Goal: Task Accomplishment & Management: Use online tool/utility

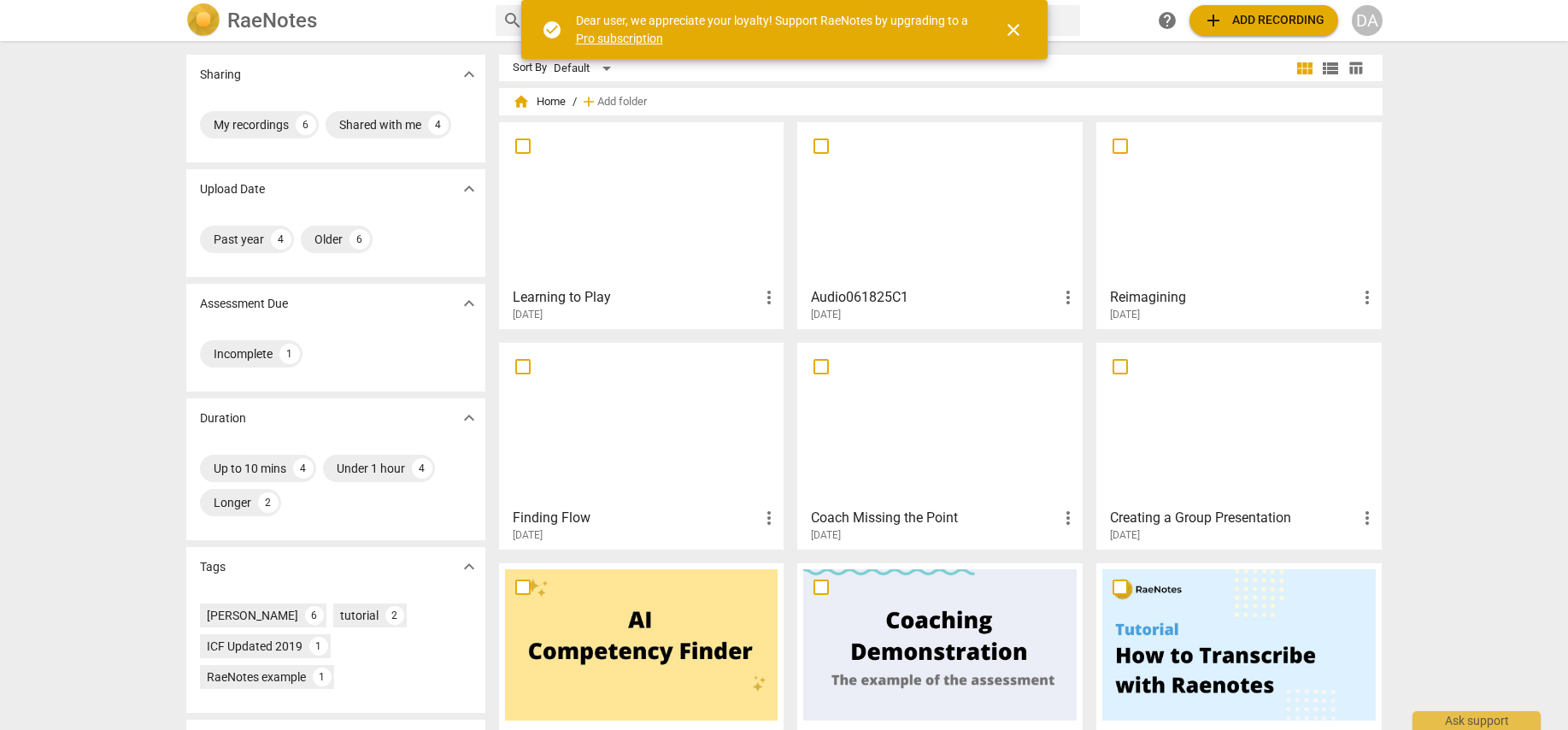
click at [651, 307] on div "[DATE]" at bounding box center [646, 314] width 267 height 15
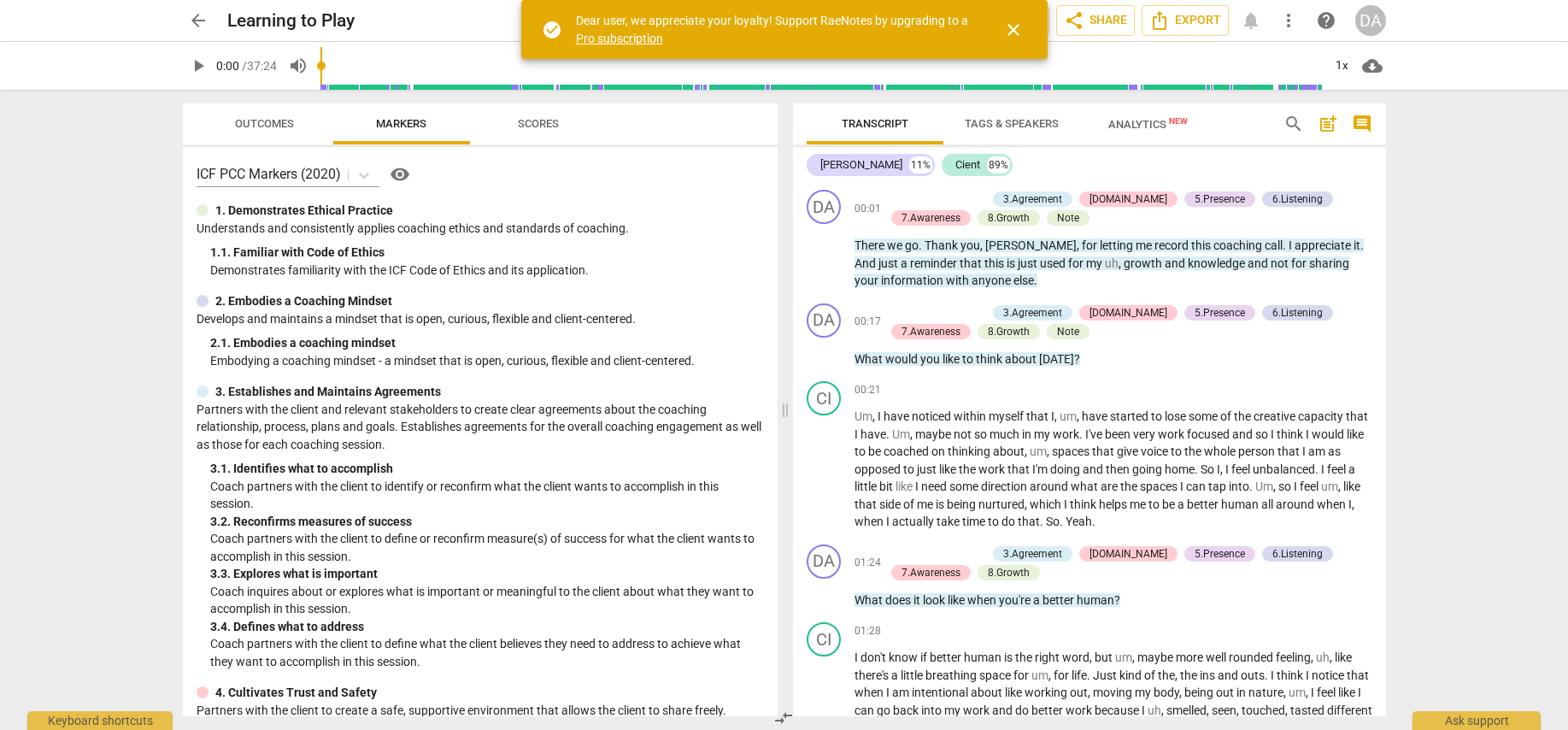
click at [1017, 31] on span "close" at bounding box center [1013, 30] width 21 height 21
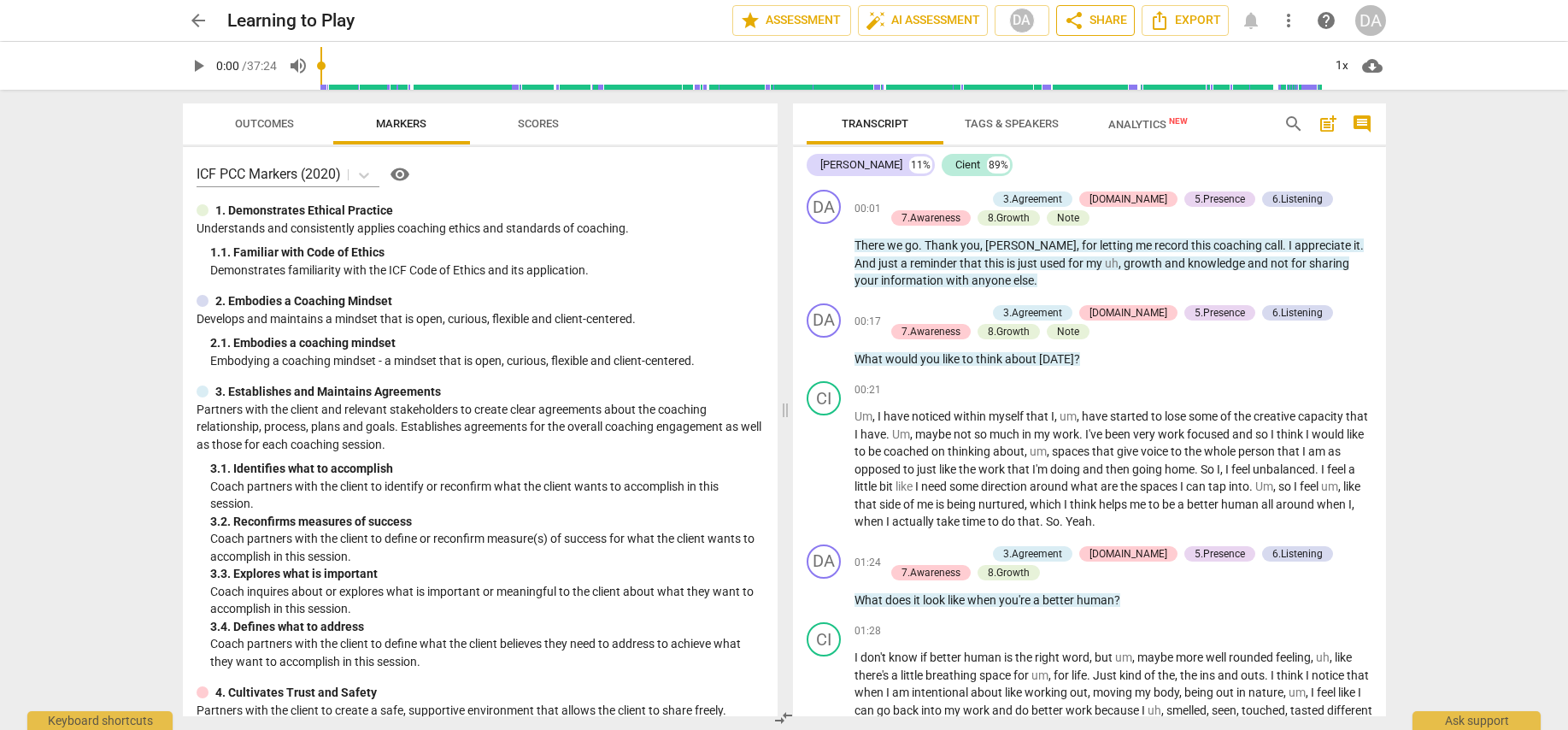
click at [1074, 20] on span "share" at bounding box center [1074, 20] width 21 height 21
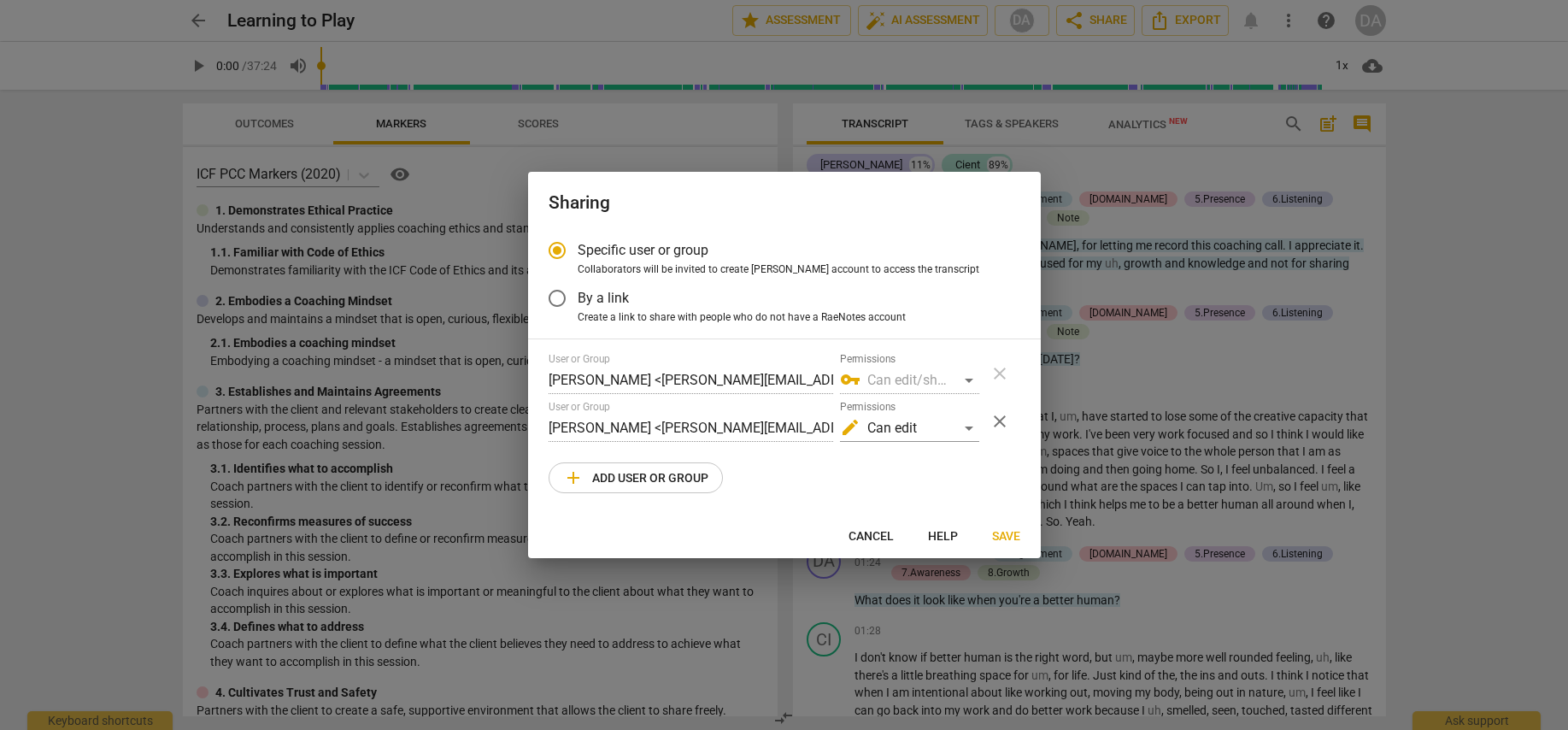
click at [70, 264] on div at bounding box center [784, 365] width 1568 height 730
radio input "false"
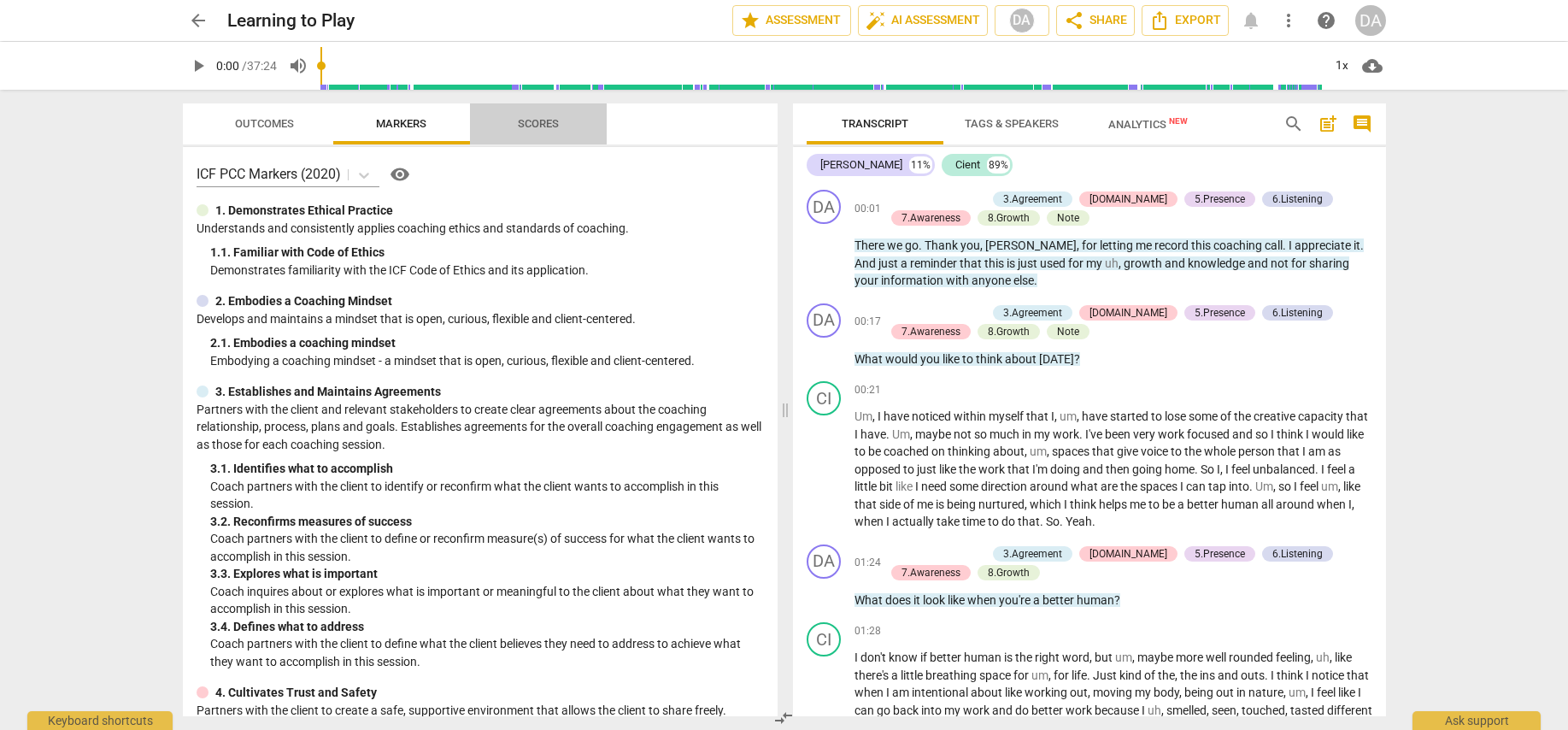
click at [533, 118] on span "Scores" at bounding box center [538, 123] width 41 height 13
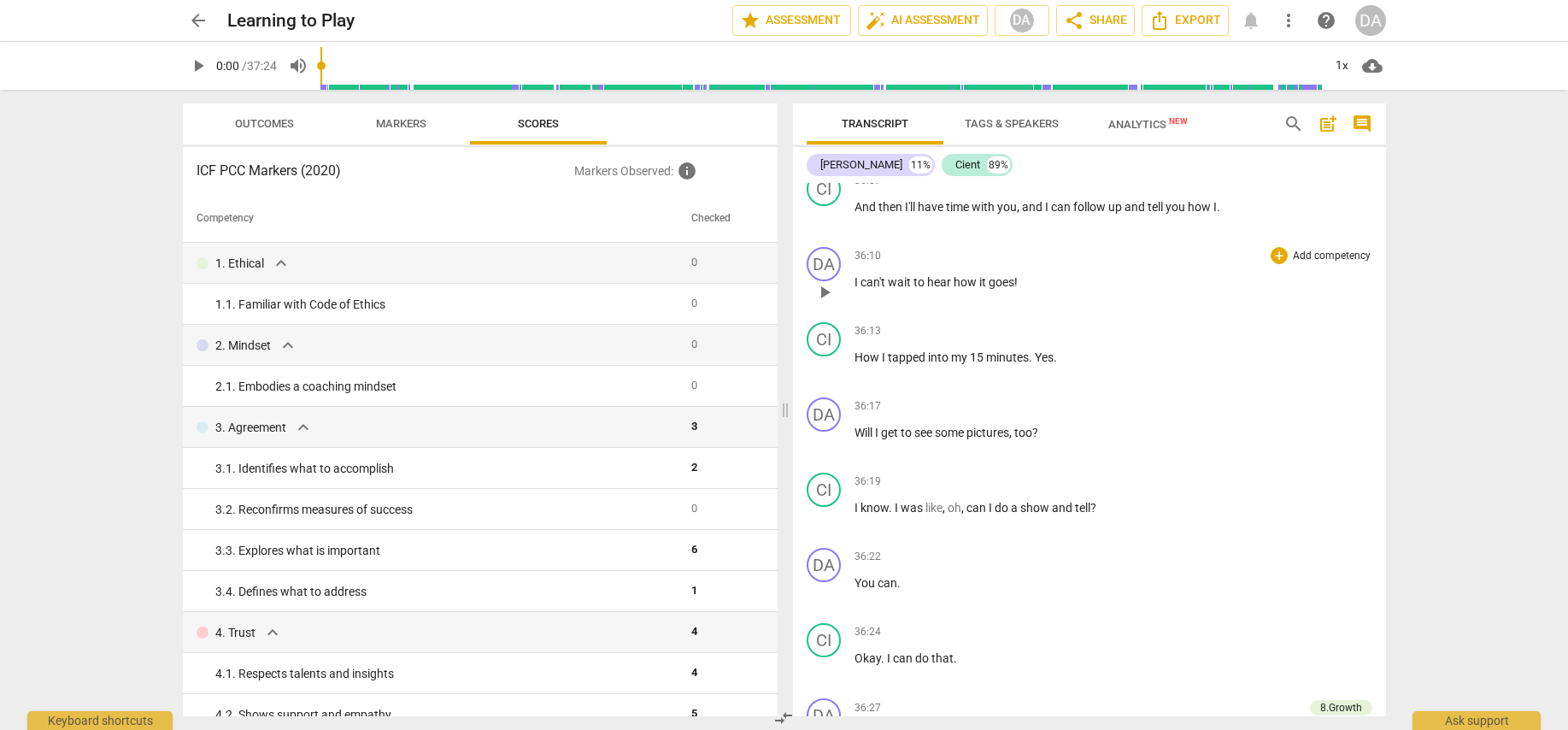
scroll to position [8293, 0]
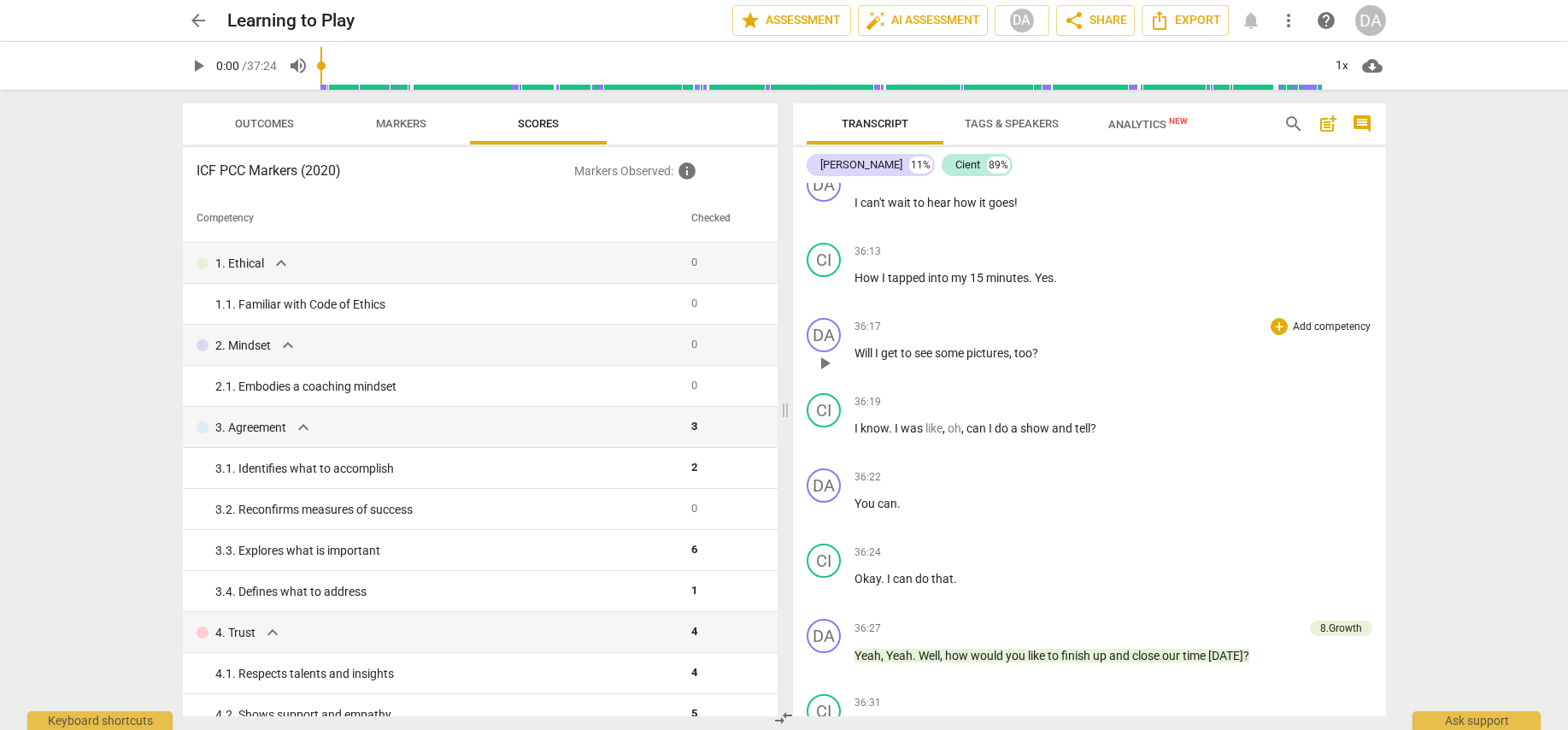
click at [853, 366] on div "DA play_arrow pause" at bounding box center [830, 349] width 48 height 62
drag, startPoint x: 855, startPoint y: 372, endPoint x: 1046, endPoint y: 374, distance: 191.0
click at [1046, 362] on p "Will I get to see some pictures , too ?" at bounding box center [1114, 353] width 518 height 18
click at [1271, 335] on div "+" at bounding box center [1279, 326] width 17 height 17
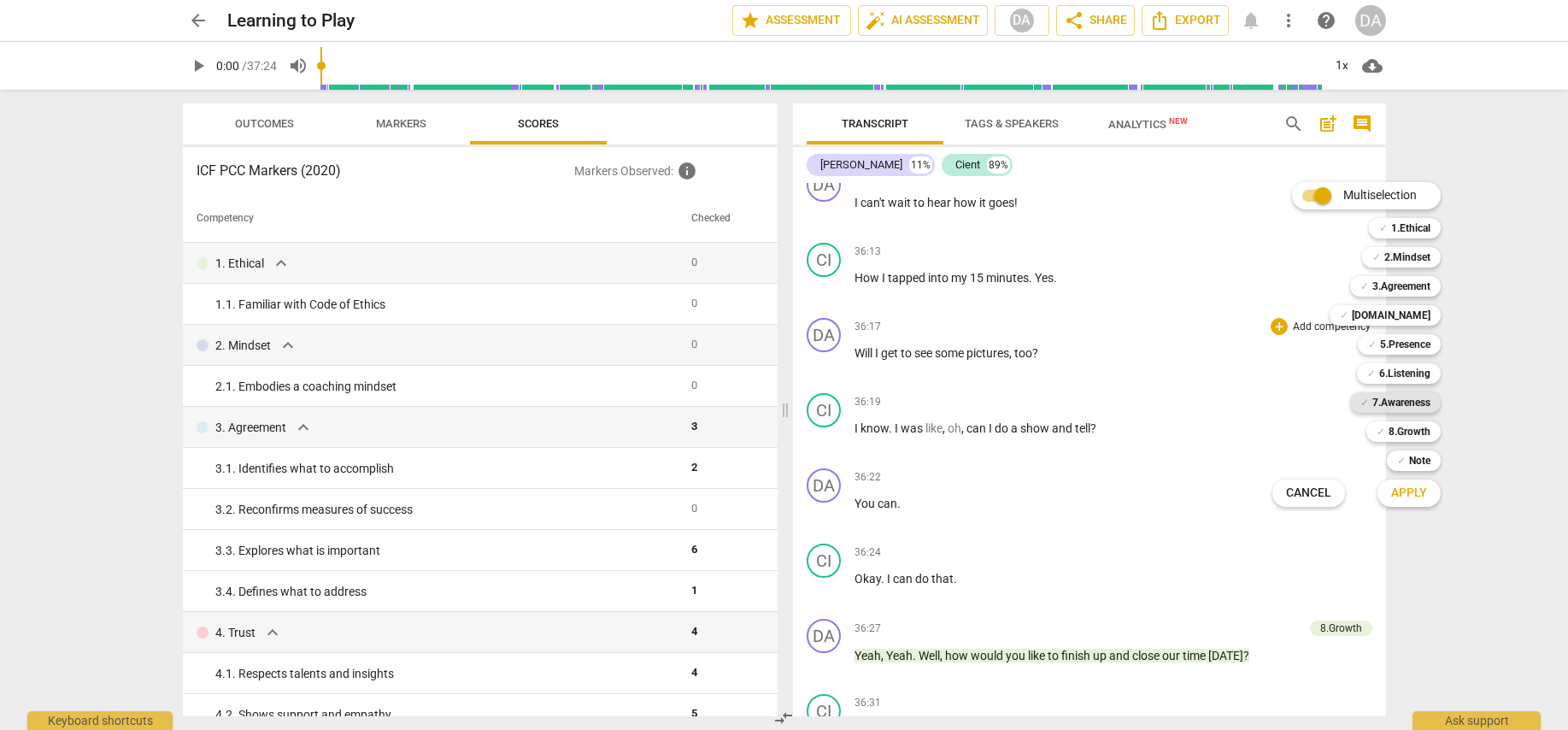
click at [1409, 395] on b "7.Awareness" at bounding box center [1402, 403] width 58 height 21
click at [1405, 434] on b "8.Growth" at bounding box center [1410, 432] width 42 height 21
click at [1409, 485] on span "Apply" at bounding box center [1409, 492] width 36 height 17
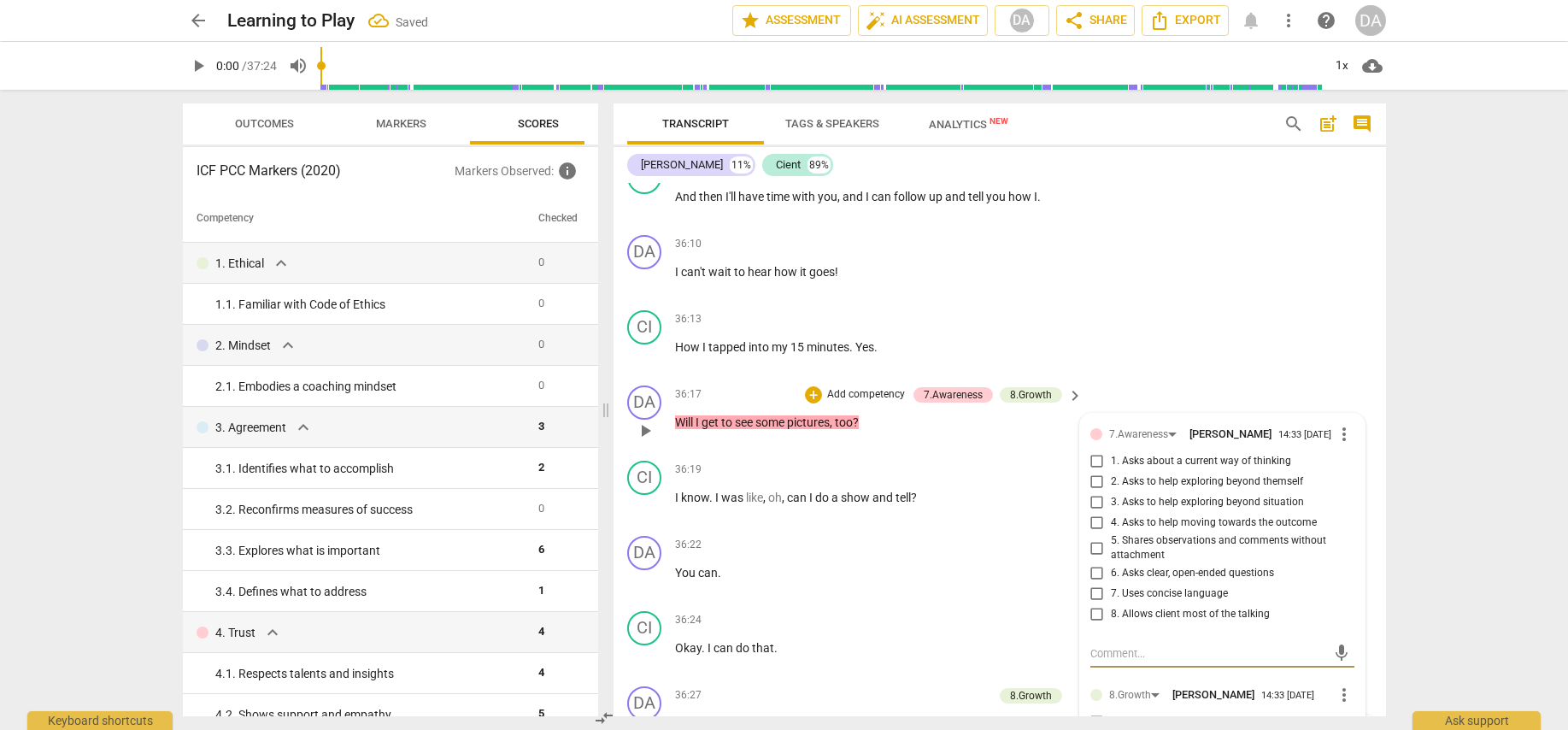
scroll to position [9590, 0]
click at [1093, 560] on input "6. Asks clear, open-ended questions" at bounding box center [1098, 570] width 28 height 21
checkbox input "true"
click at [1094, 581] on input "7. Uses concise language" at bounding box center [1098, 591] width 28 height 21
checkbox input "true"
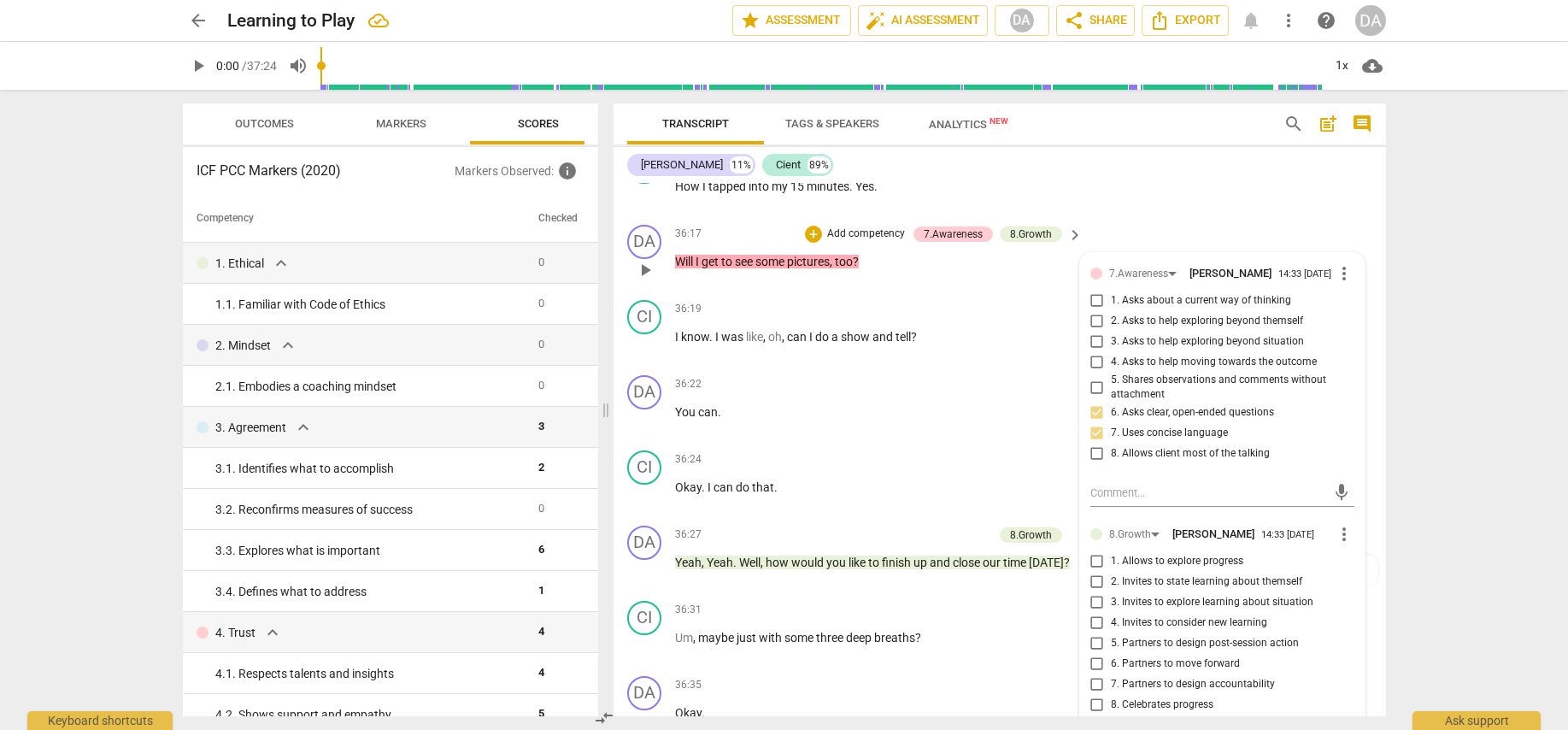
scroll to position [9761, 0]
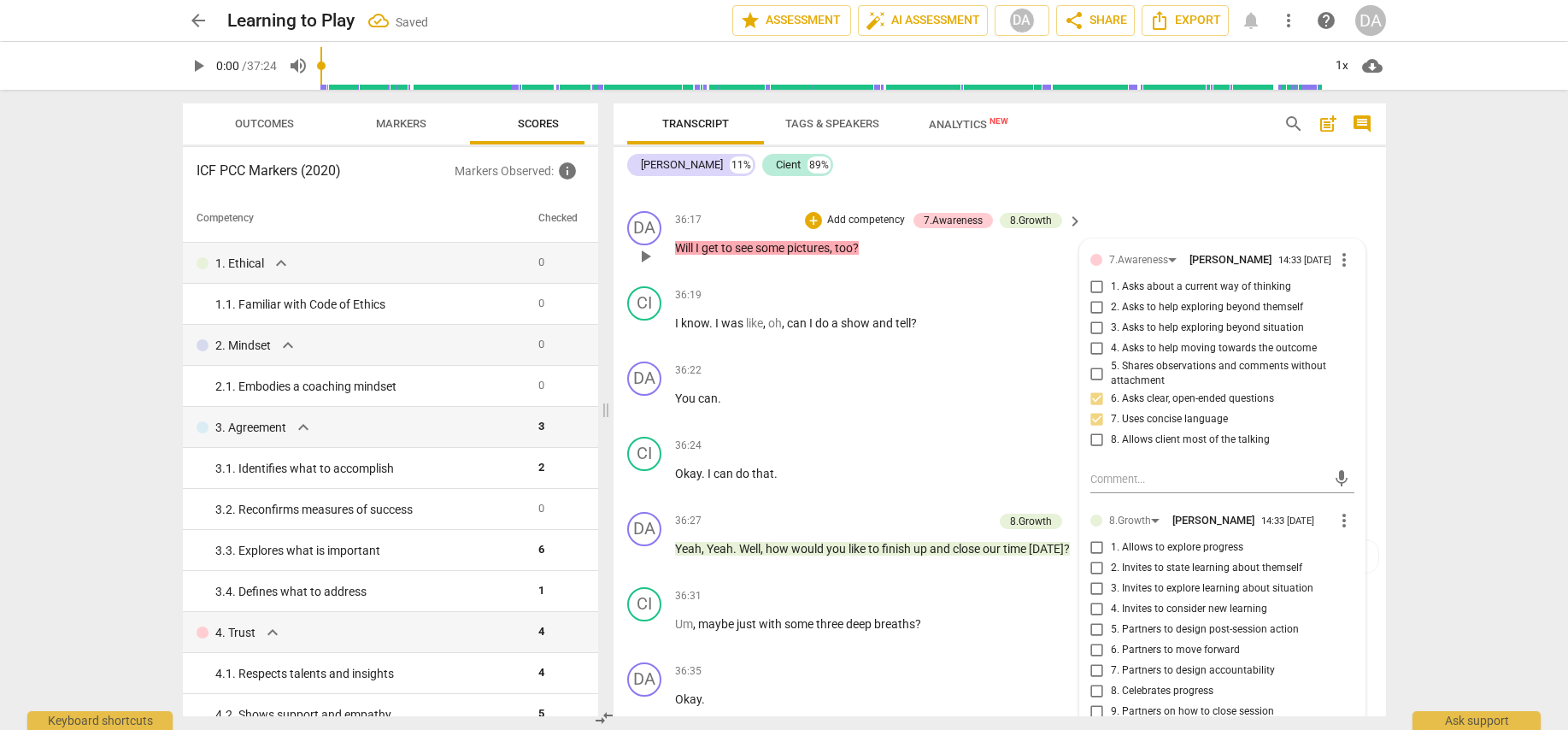
click at [1089, 660] on input "7. Partners to design accountability" at bounding box center [1098, 670] width 28 height 21
checkbox input "true"
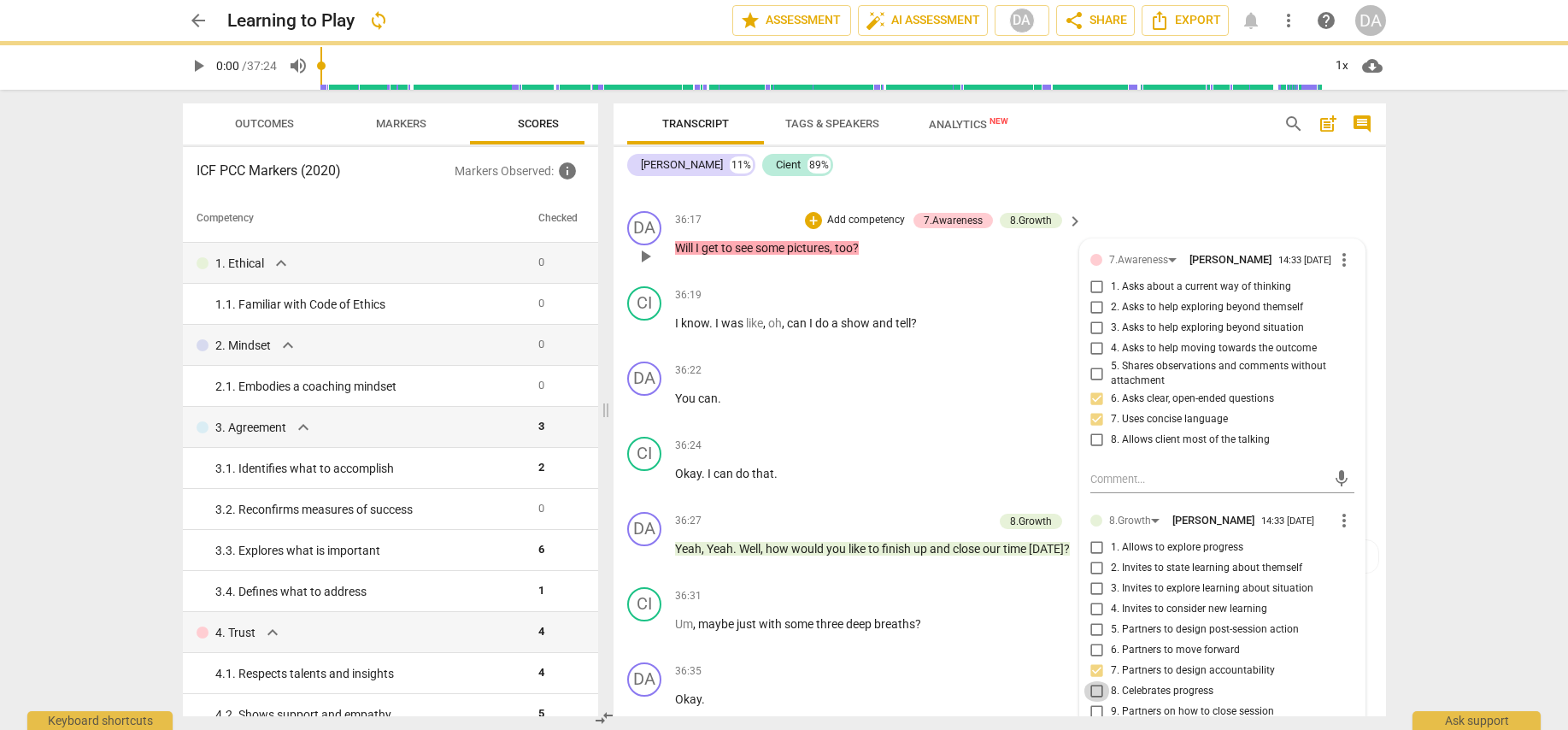
click at [1096, 681] on input "8. Celebrates progress" at bounding box center [1098, 691] width 28 height 21
checkbox input "true"
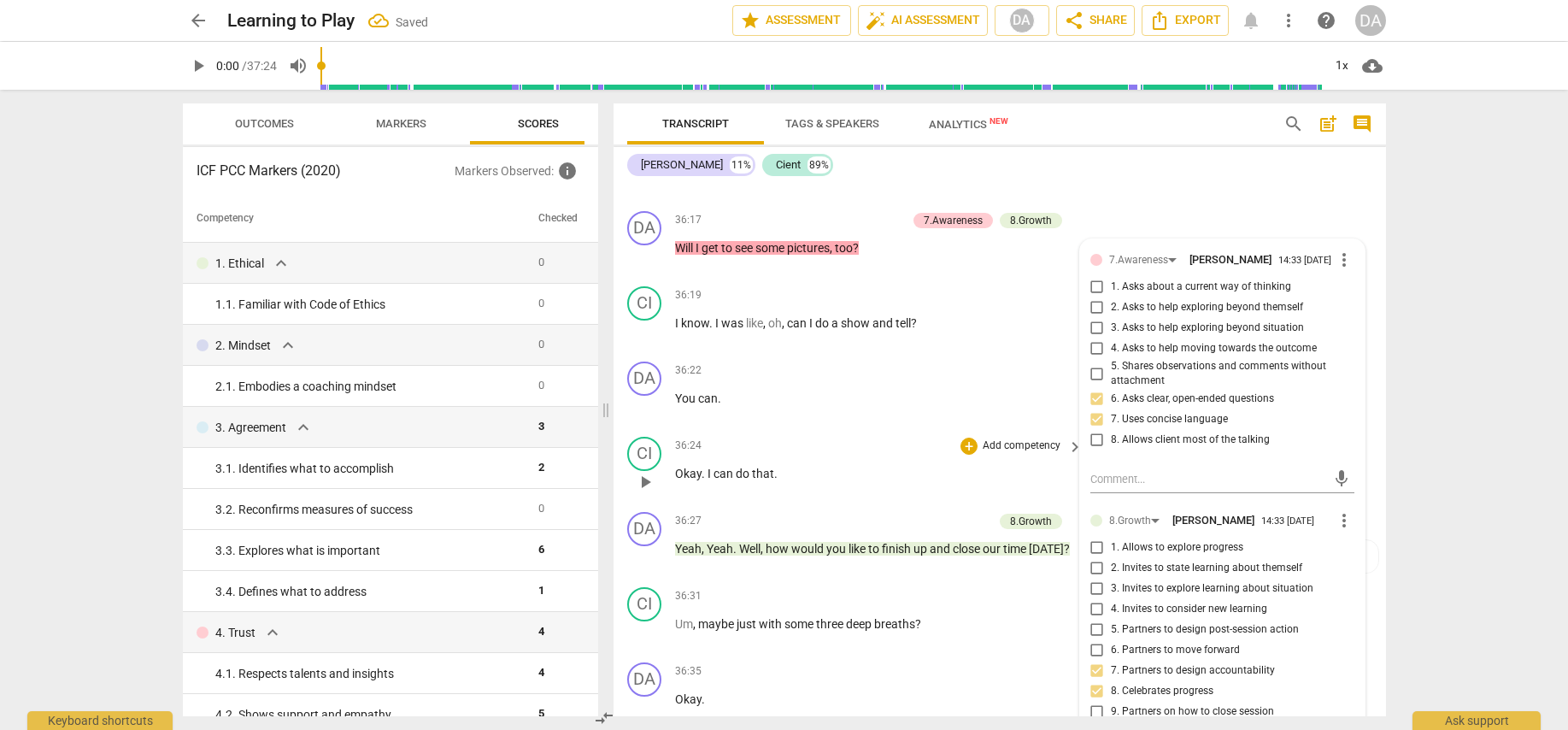
click at [1014, 439] on p "Add competency" at bounding box center [1022, 446] width 82 height 15
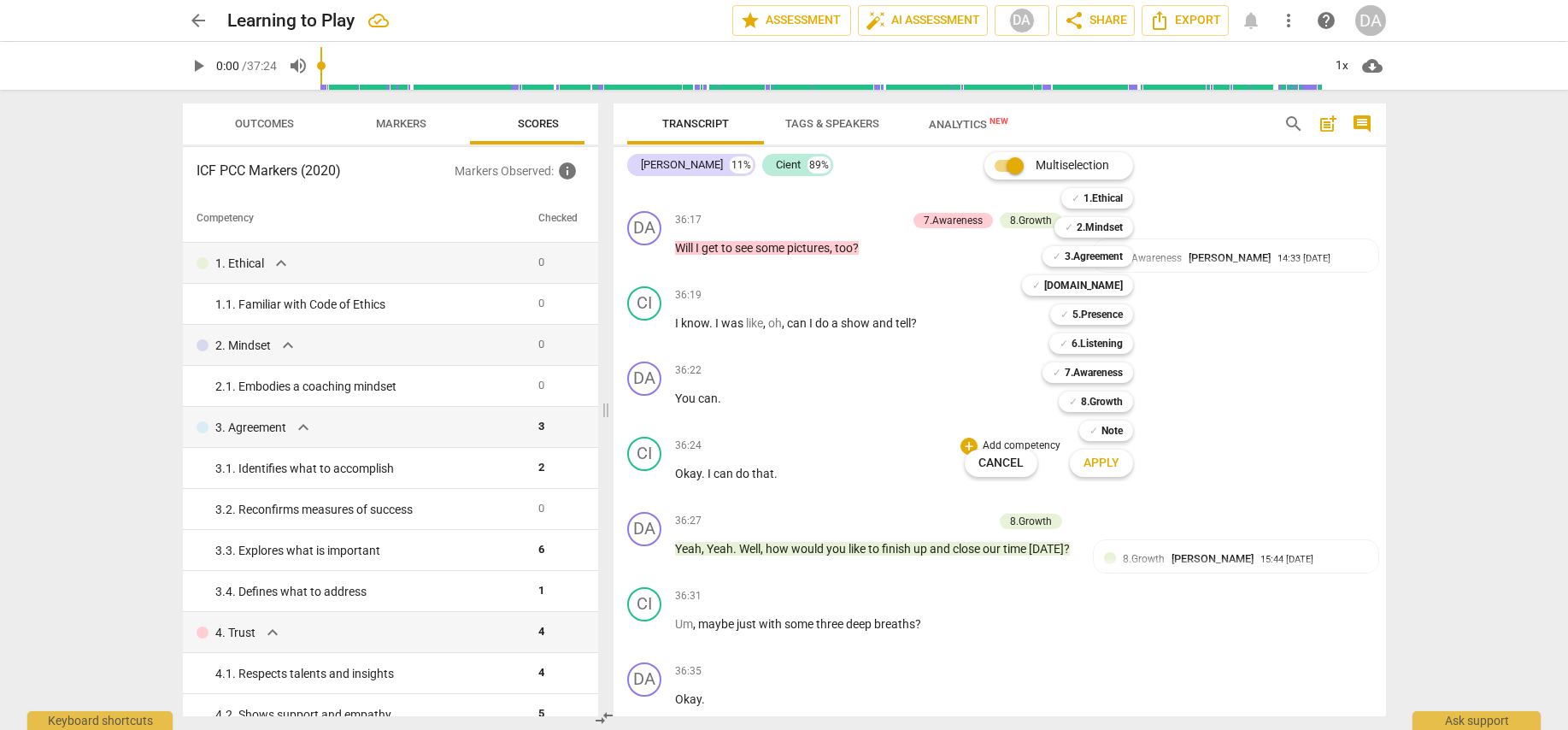
drag, startPoint x: 1367, startPoint y: 415, endPoint x: 1379, endPoint y: 414, distance: 12.0
click at [1373, 415] on div at bounding box center [784, 365] width 1568 height 730
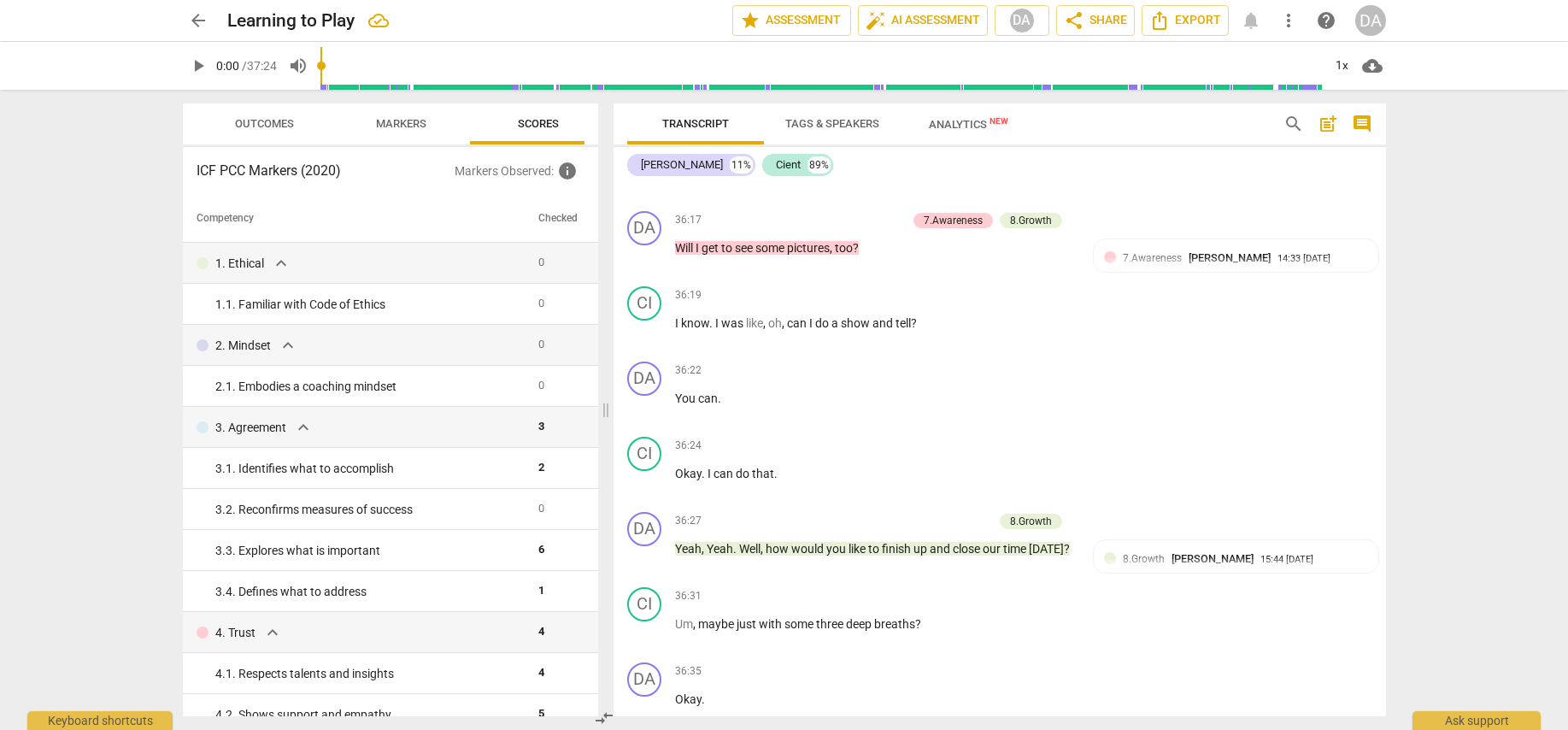
click at [1477, 418] on div "arrow_back Learning to Play edit star Assessment auto_fix_high AI Assessment DA…" at bounding box center [784, 365] width 1568 height 730
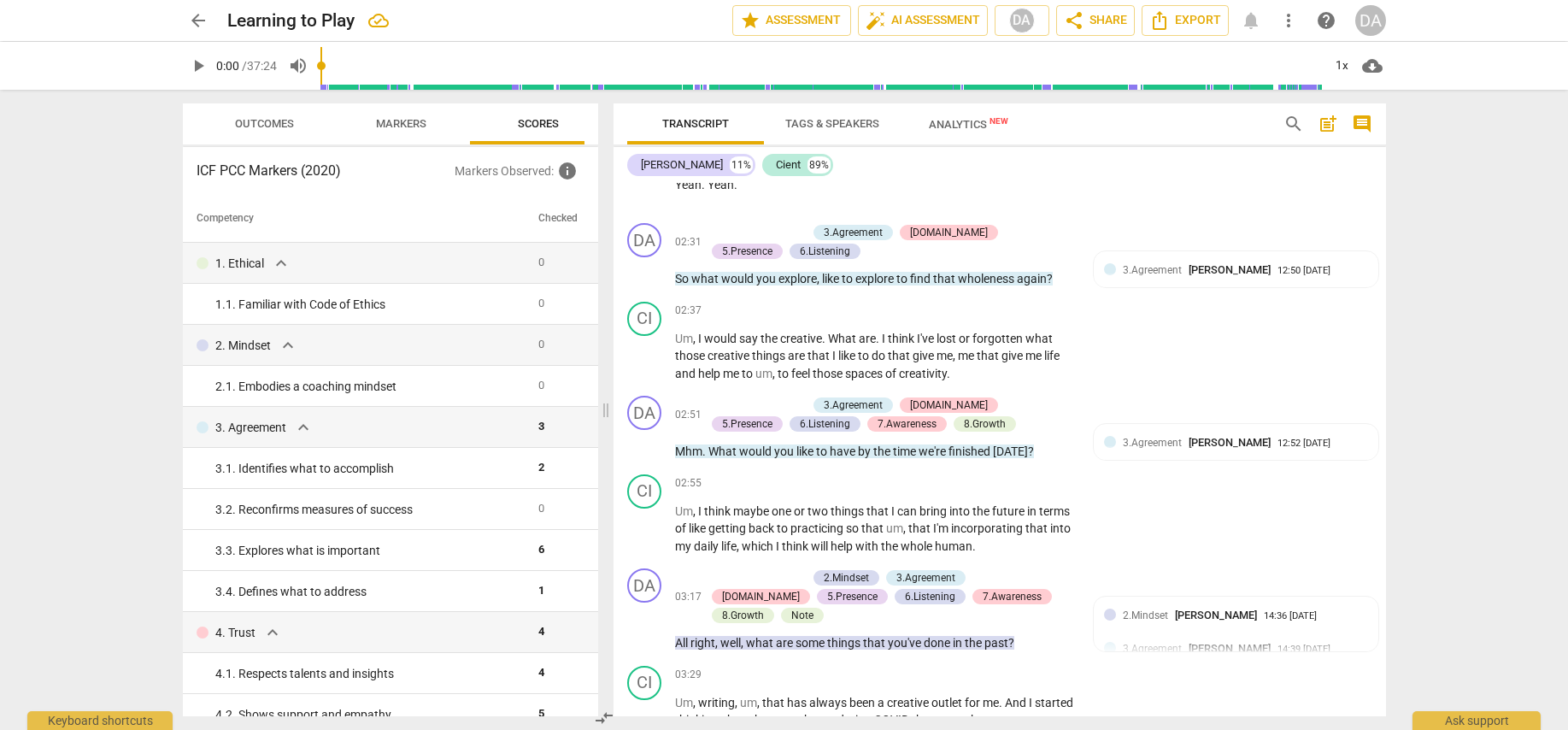
scroll to position [0, 0]
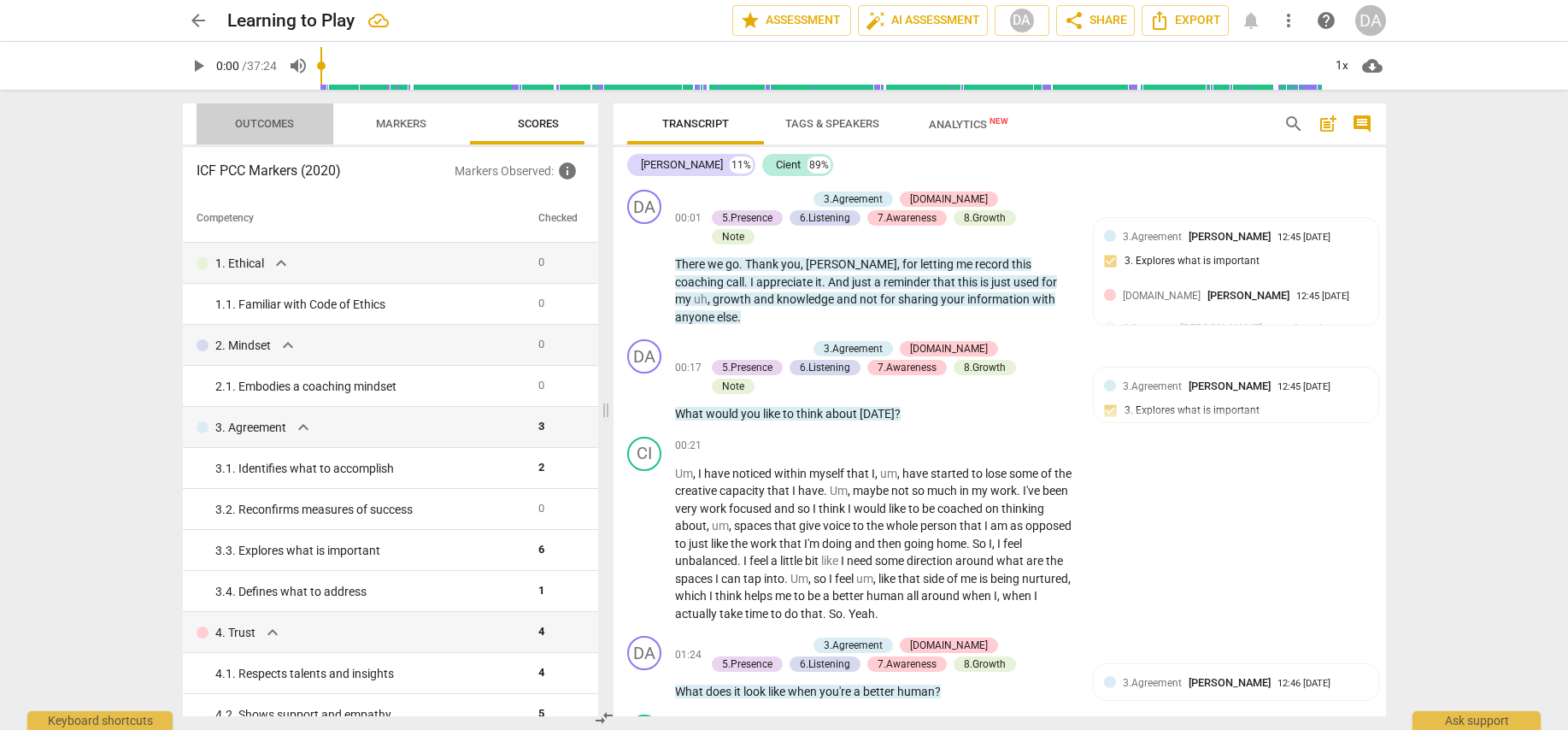
click at [269, 125] on span "Outcomes" at bounding box center [263, 123] width 59 height 13
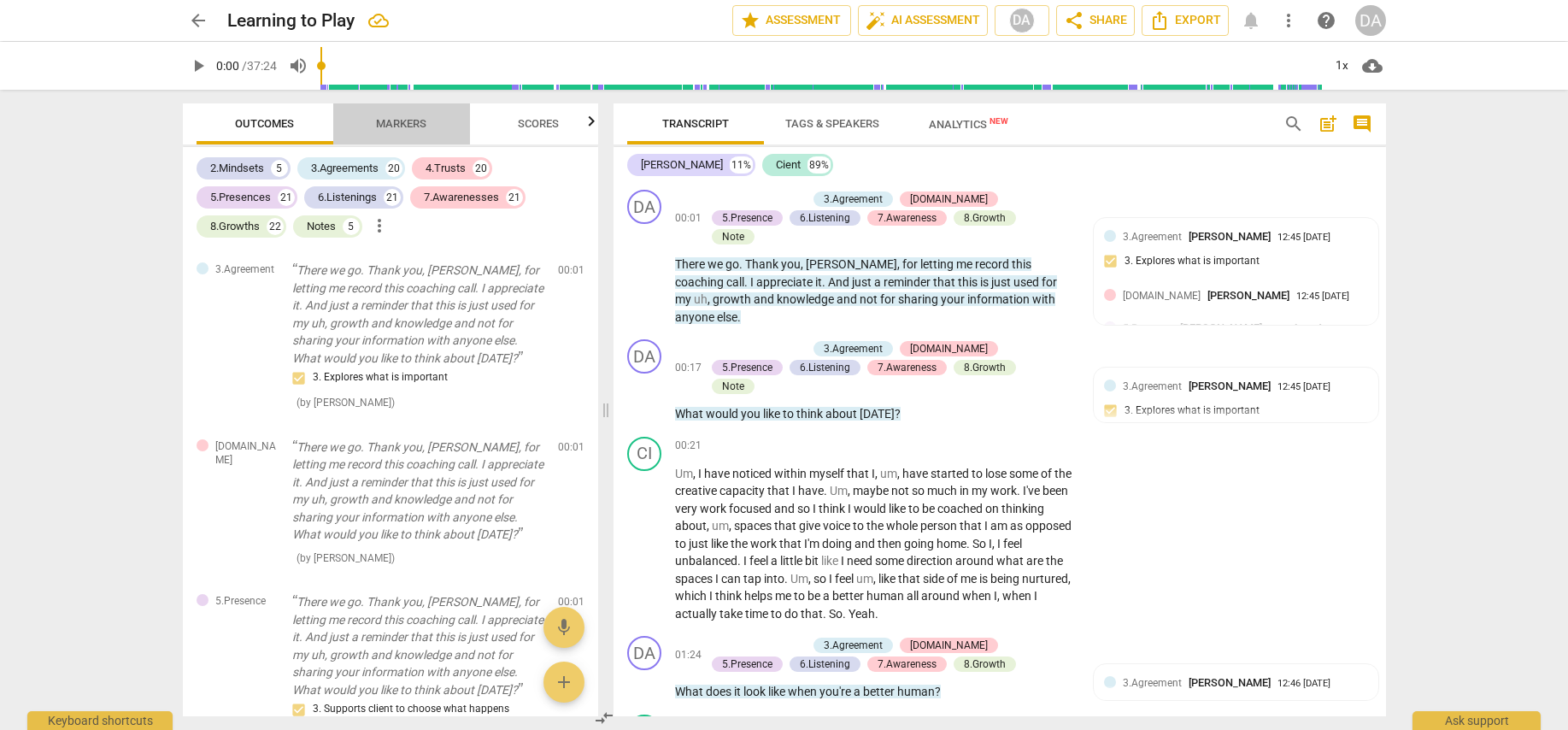
click at [405, 125] on span "Markers" at bounding box center [401, 123] width 51 height 13
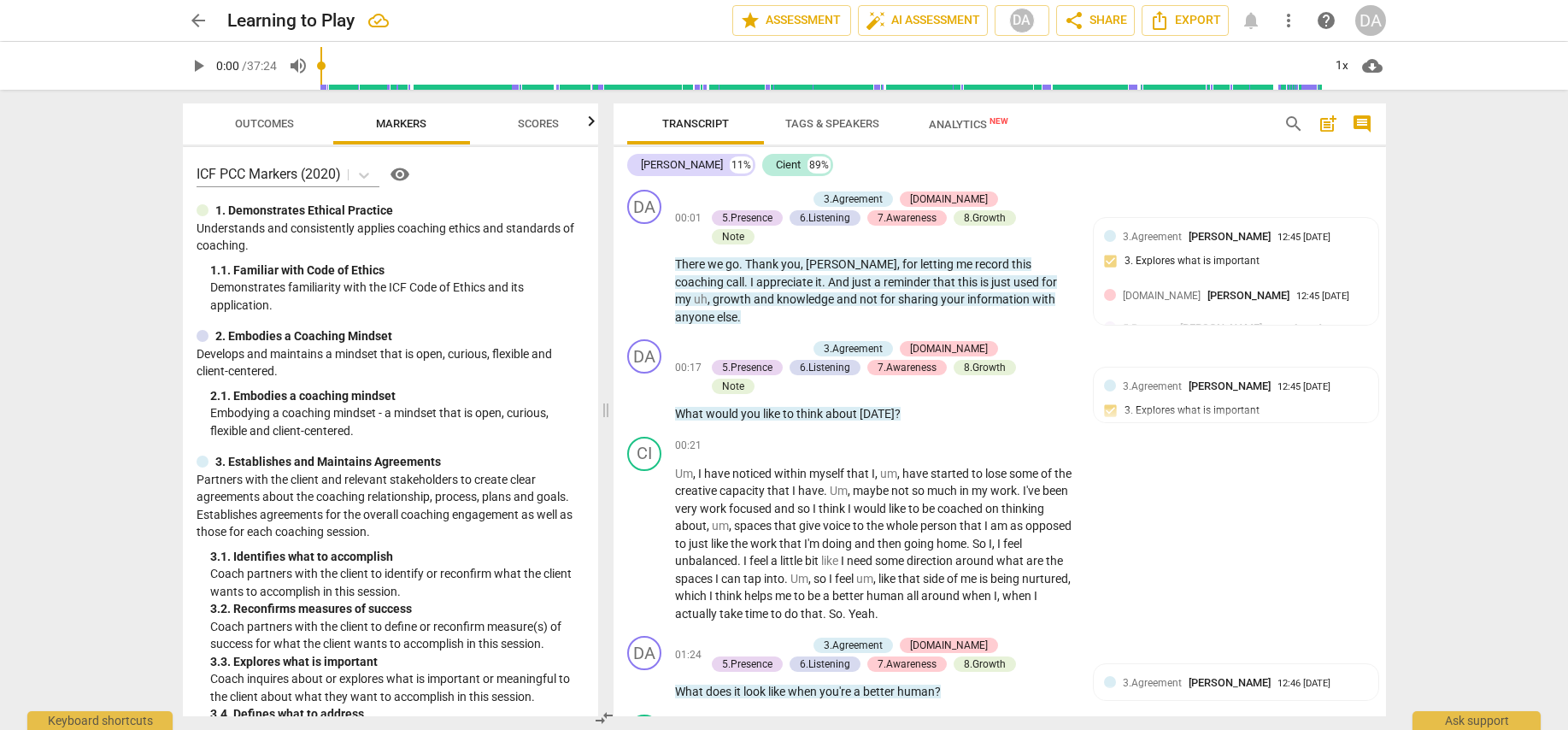
click at [399, 173] on span "visibility" at bounding box center [400, 174] width 21 height 21
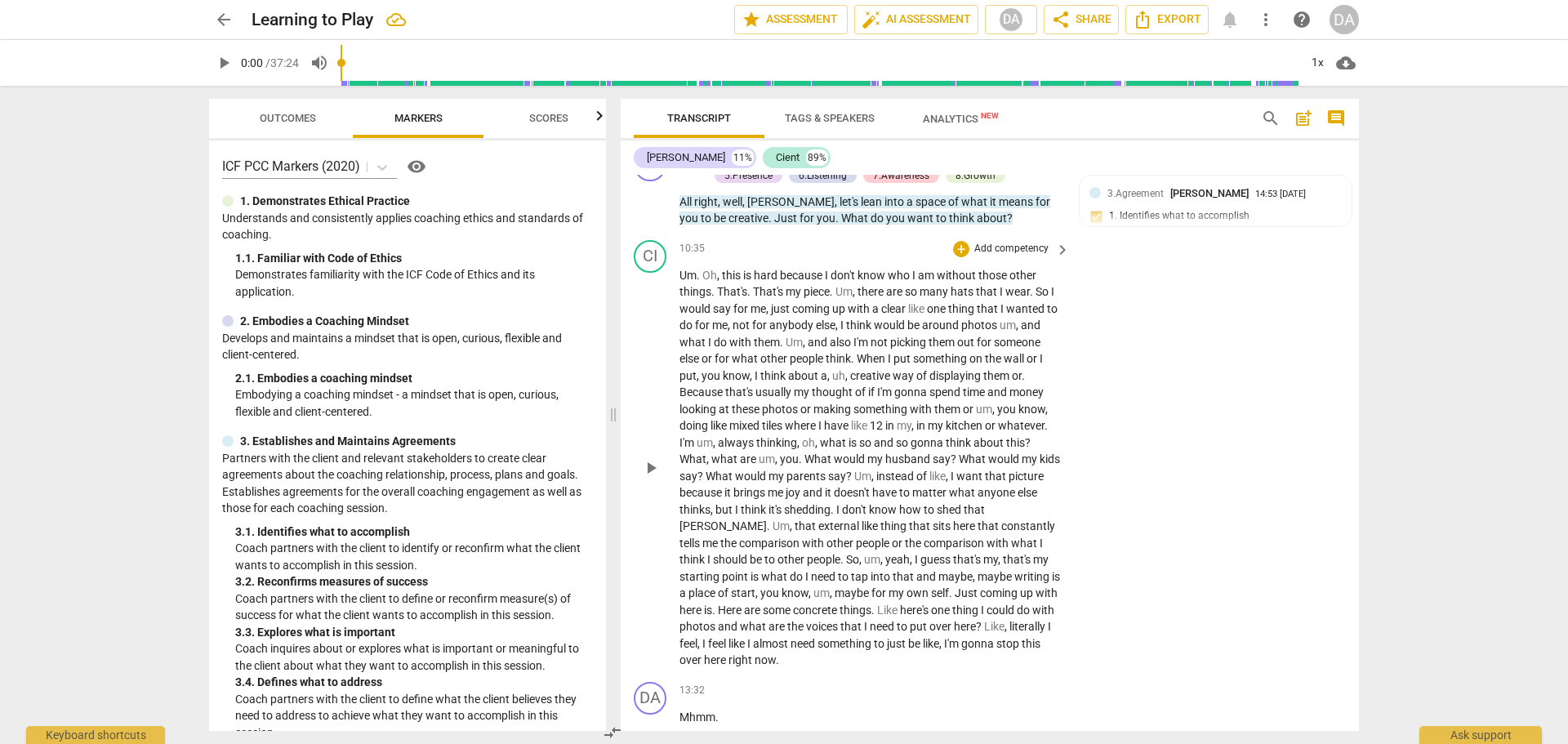
scroll to position [2809, 0]
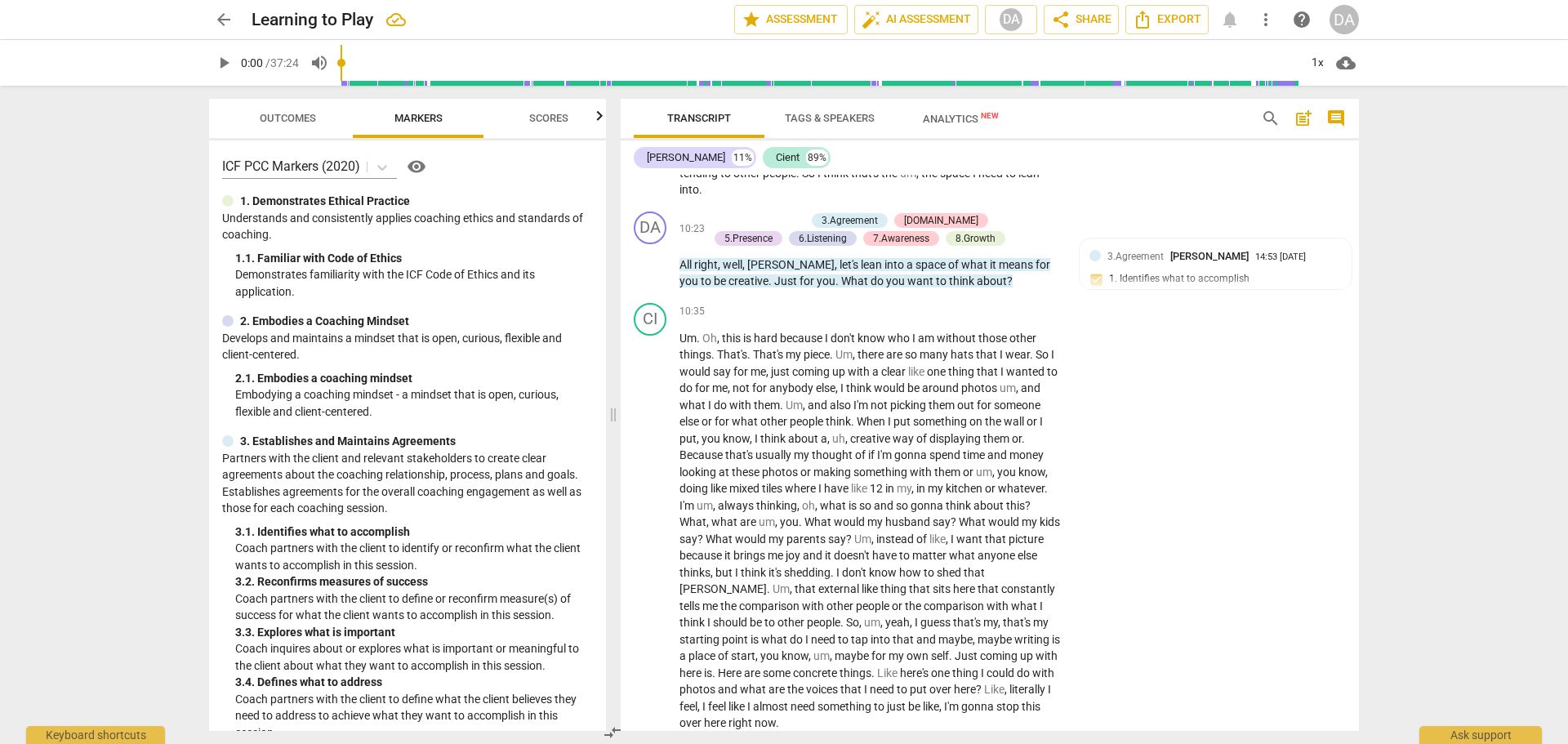
click at [230, 15] on span "arrow_back" at bounding box center [223, 19] width 20 height 20
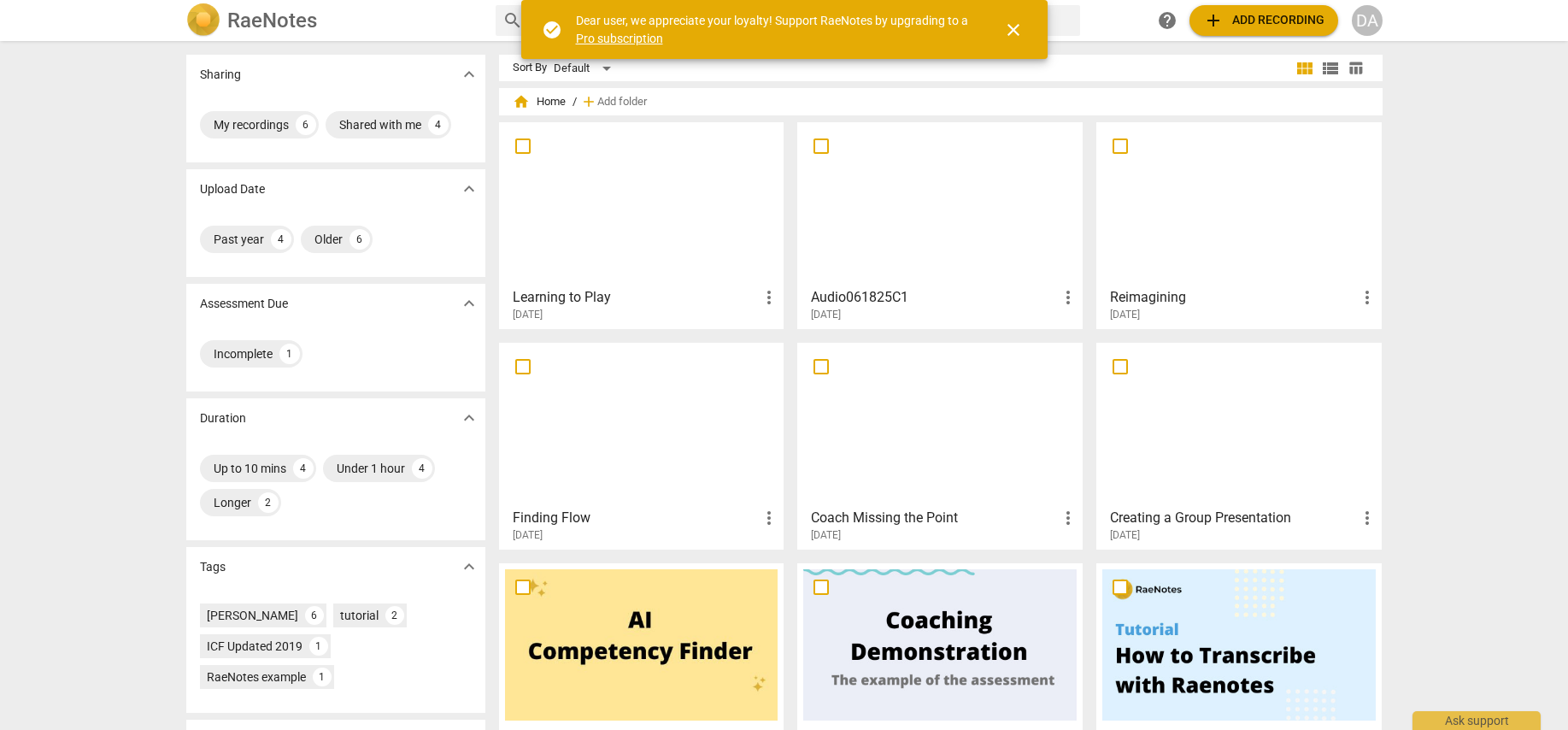
click at [592, 262] on div at bounding box center [641, 204] width 273 height 151
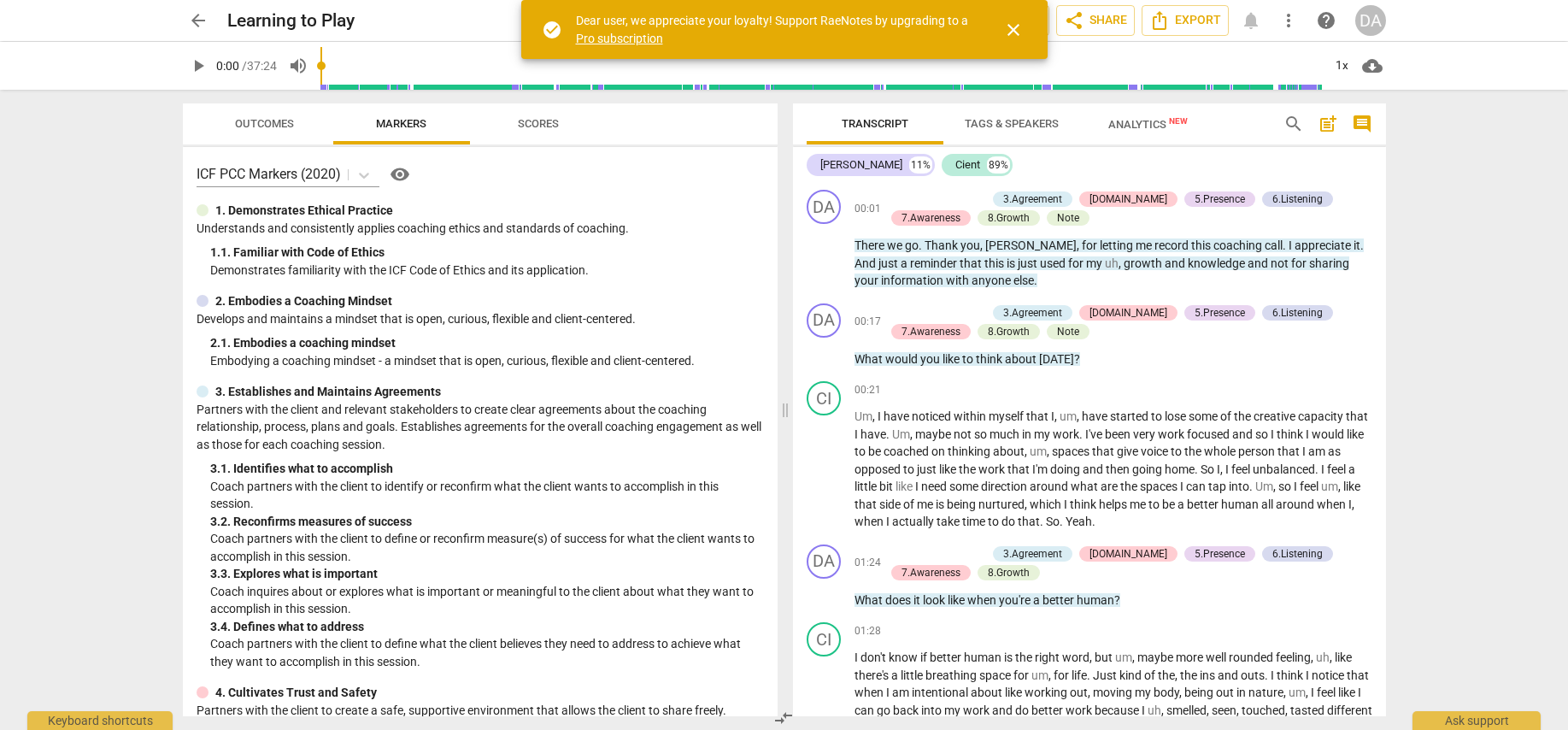
click at [1011, 34] on span "close" at bounding box center [1013, 30] width 21 height 21
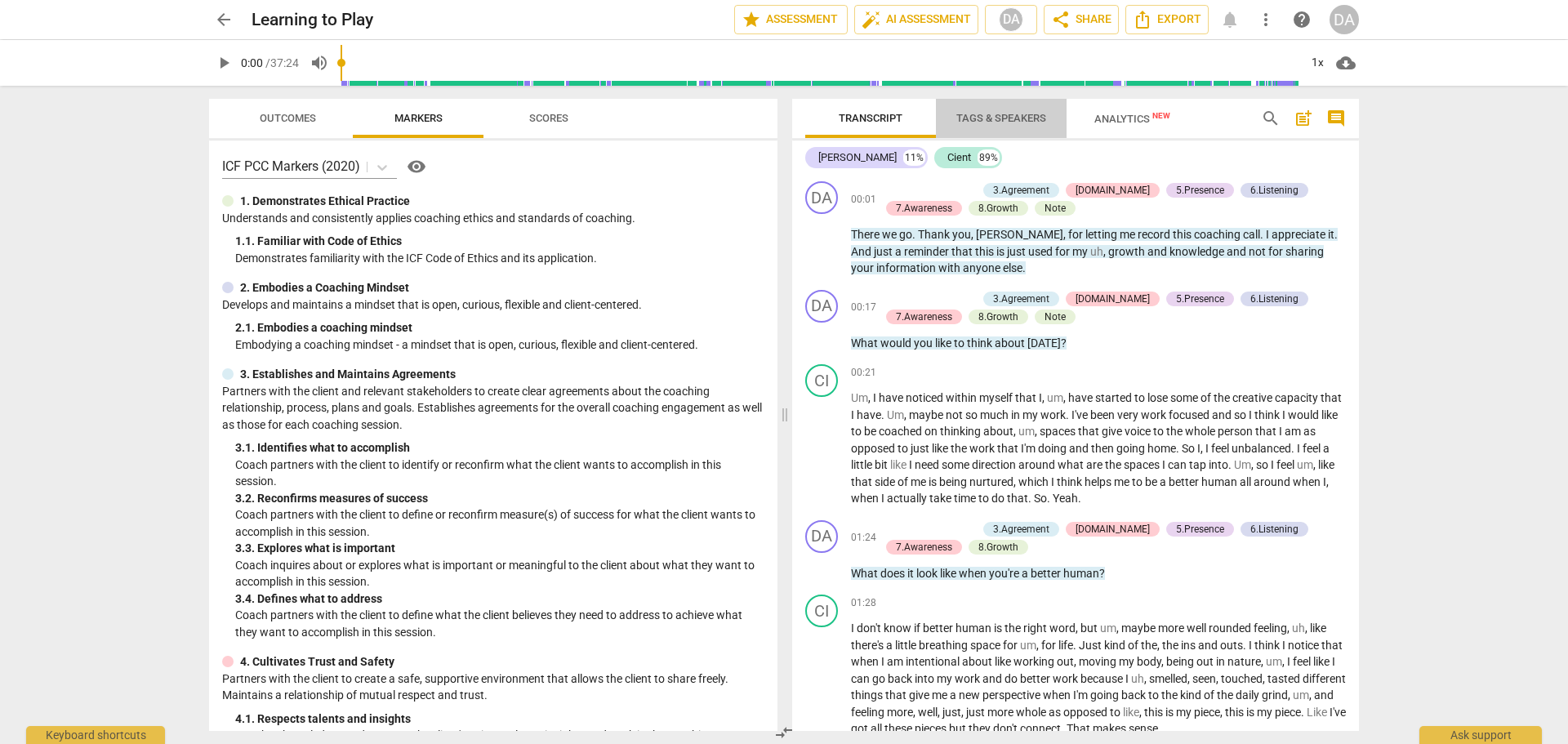
click at [1032, 115] on span "Tags & Speakers" at bounding box center [1001, 118] width 90 height 12
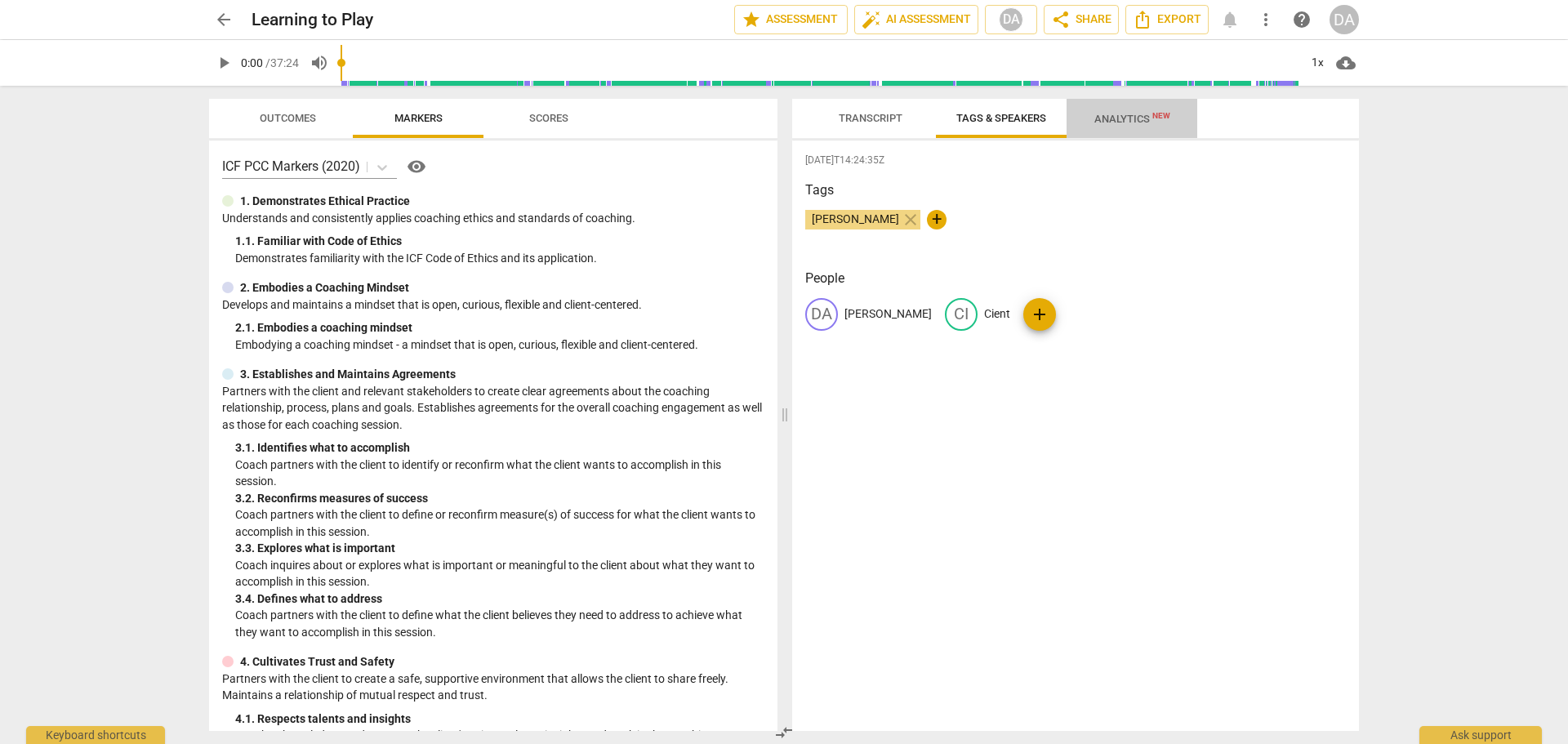
click at [1124, 115] on span "Analytics New" at bounding box center [1132, 119] width 76 height 12
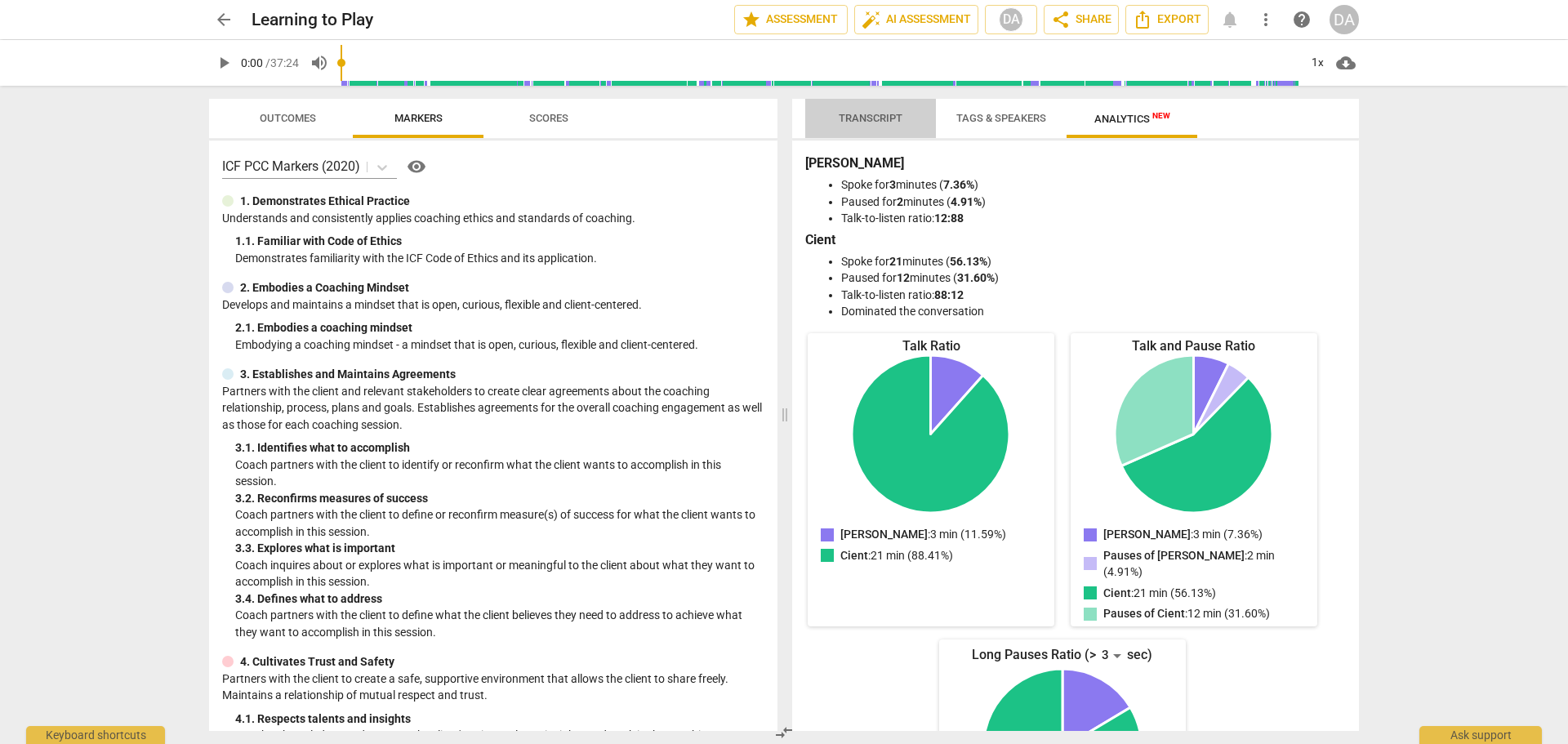
click at [895, 122] on span "Transcript" at bounding box center [870, 118] width 64 height 12
